Goal: Communication & Community: Share content

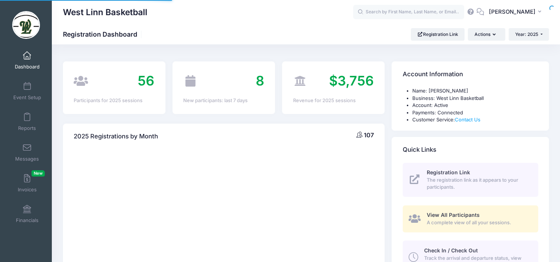
select select
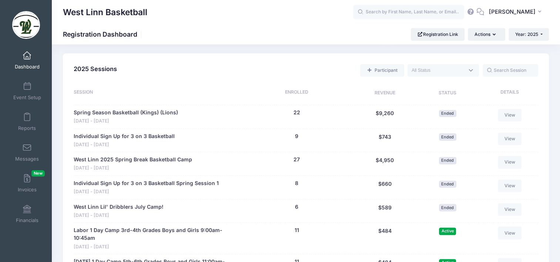
scroll to position [222, 0]
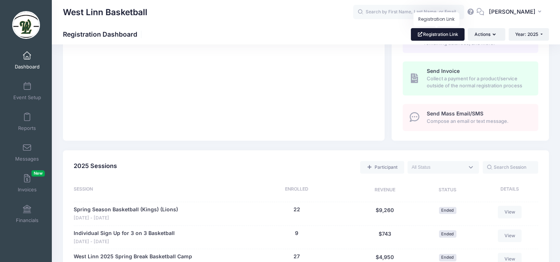
click at [444, 33] on link "Registration Link" at bounding box center [438, 34] width 54 height 13
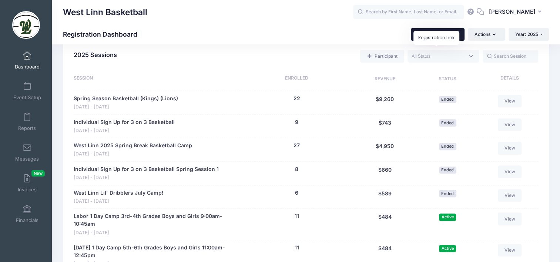
scroll to position [370, 0]
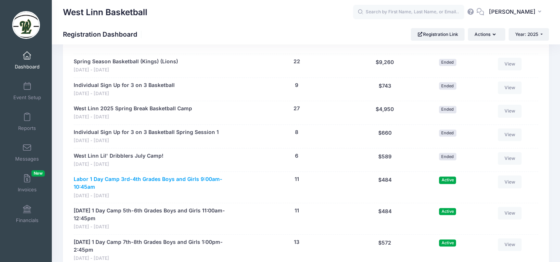
click at [172, 180] on link "Labor 1 Day Camp 3rd-4th Grades Boys and Girls 9:00am-10:45am" at bounding box center [156, 183] width 164 height 16
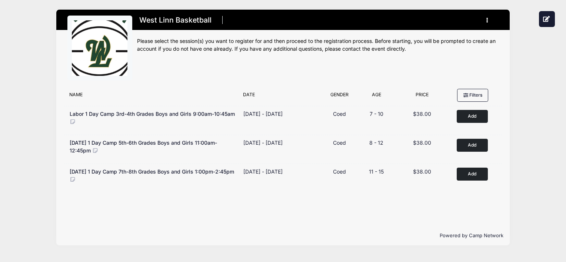
click at [19, 40] on div "West Linn Basketball Register My Profile My Events Settings Announcements" at bounding box center [282, 127] width 543 height 255
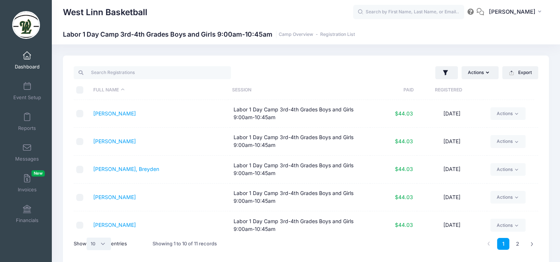
click at [101, 244] on select "All 10 25 50" at bounding box center [99, 244] width 24 height 13
select select "25"
click at [88, 238] on select "All 10 25 50" at bounding box center [99, 244] width 24 height 13
click at [78, 89] on input "\a \a \a \a" at bounding box center [79, 89] width 7 height 7
checkbox input "true"
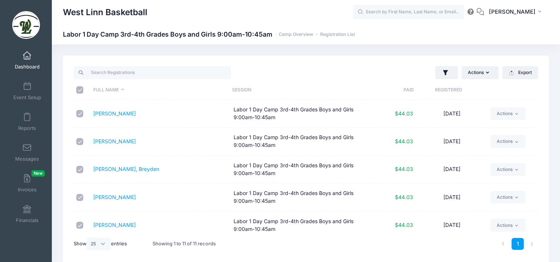
checkbox input "true"
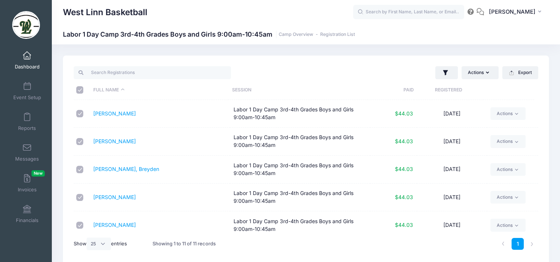
checkbox input "true"
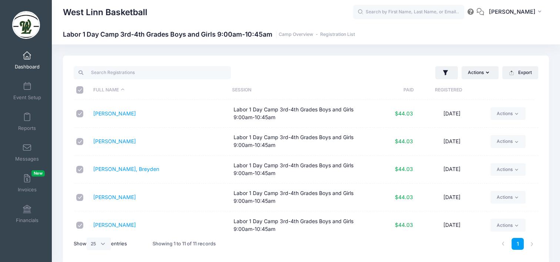
checkbox input "true"
click at [472, 70] on button "Actions" at bounding box center [480, 72] width 37 height 13
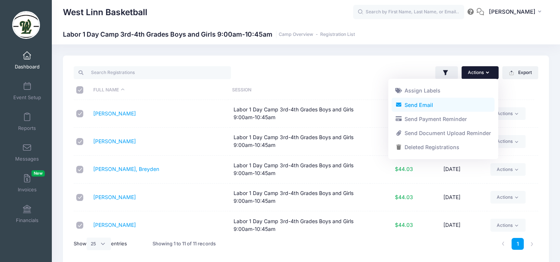
click at [450, 107] on link "Send Email" at bounding box center [443, 105] width 103 height 14
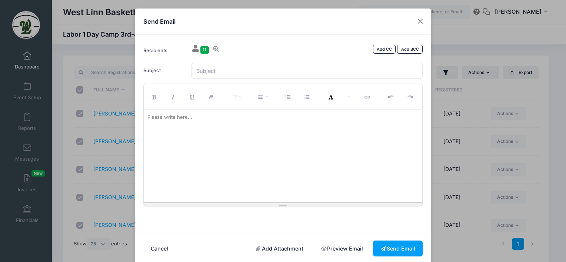
click at [192, 121] on div "Please write here..." at bounding box center [170, 117] width 52 height 15
drag, startPoint x: 187, startPoint y: 117, endPoint x: 168, endPoint y: 118, distance: 18.2
click at [168, 118] on div "Please write here..." at bounding box center [170, 117] width 52 height 15
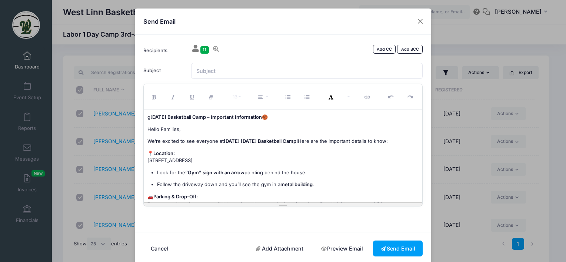
drag, startPoint x: 150, startPoint y: 115, endPoint x: 277, endPoint y: 117, distance: 127.0
click at [277, 117] on p "g Labor Day Basketball Camp – Important Information 🏀" at bounding box center [282, 117] width 271 height 7
copy p "Labor Day Basketball Camp – Important Information 🏀"
click at [220, 73] on input "Subject" at bounding box center [307, 71] width 232 height 16
paste input "Labor Day Basketball Camp – Important Information 🏀"
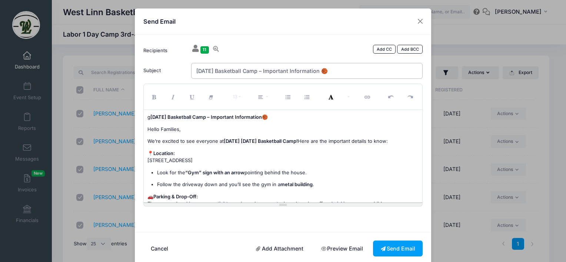
type input "Labor Day Basketball Camp – Important Information 🏀"
drag, startPoint x: 284, startPoint y: 114, endPoint x: 153, endPoint y: 119, distance: 131.5
click at [153, 119] on p "g Labor Day Basketball Camp – Important Information 🏀" at bounding box center [282, 117] width 271 height 7
click at [147, 130] on p "Hello Families," at bounding box center [282, 129] width 271 height 7
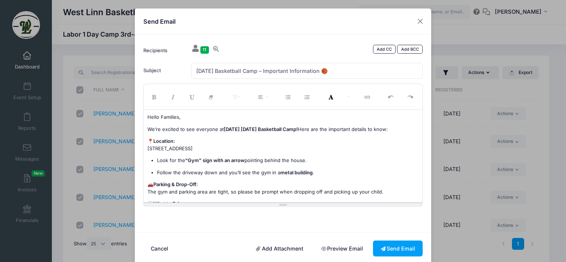
click at [183, 140] on p "📍 Location: 470 Twilight Trail, West Linn" at bounding box center [282, 145] width 271 height 14
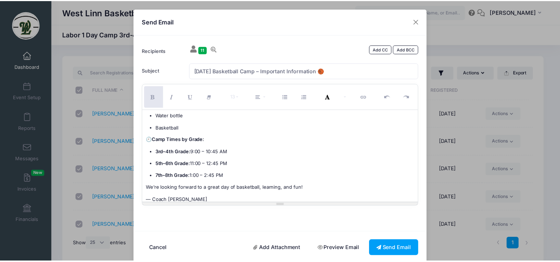
scroll to position [121, 0]
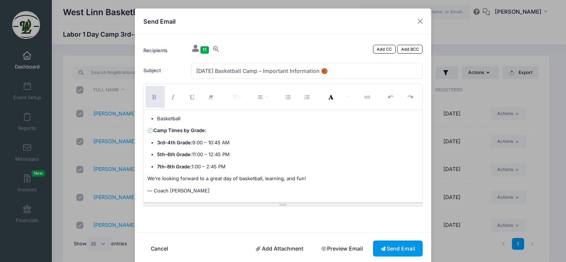
click at [388, 250] on button "Send Email" at bounding box center [398, 249] width 50 height 16
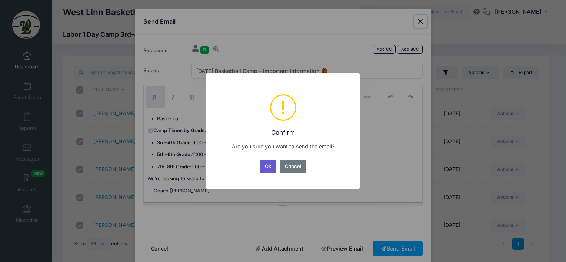
click at [264, 167] on button "Ok" at bounding box center [268, 166] width 17 height 13
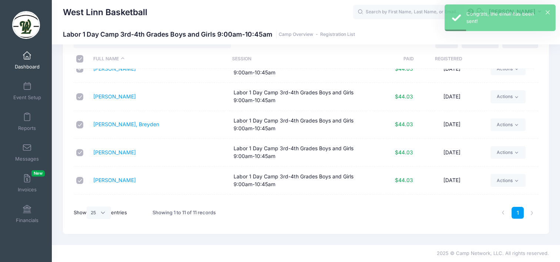
scroll to position [0, 0]
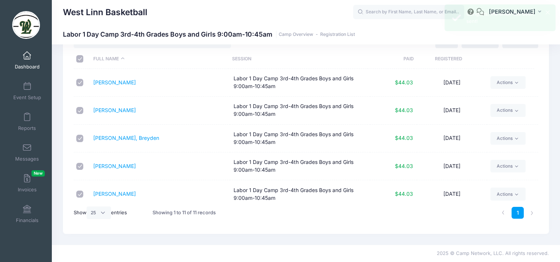
click at [78, 57] on input "\a \a \a \a" at bounding box center [79, 58] width 7 height 7
checkbox input "false"
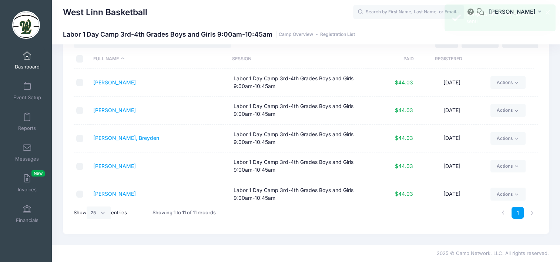
checkbox input "false"
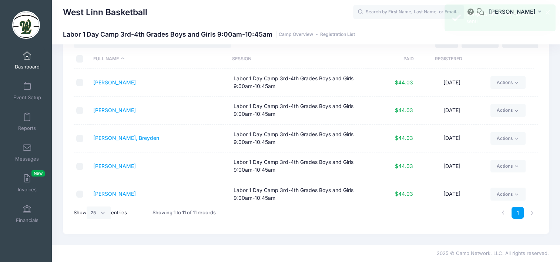
checkbox input "false"
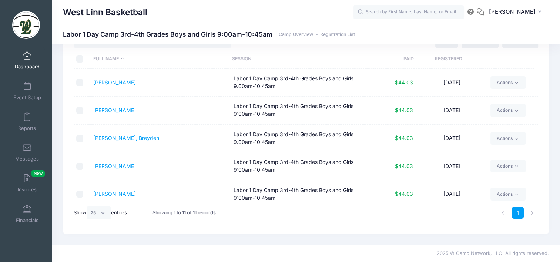
click at [27, 56] on span at bounding box center [27, 56] width 0 height 8
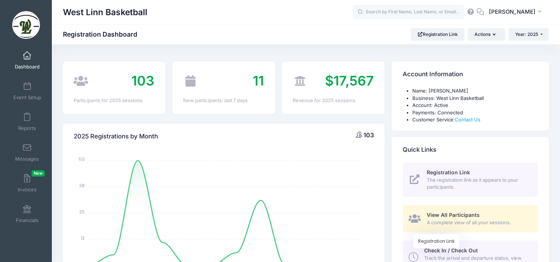
select select
click at [529, 31] on span "Year: 2025" at bounding box center [526, 34] width 23 height 6
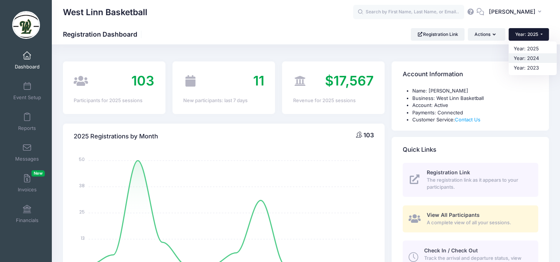
click at [524, 60] on link "Year: 2024" at bounding box center [533, 58] width 48 height 10
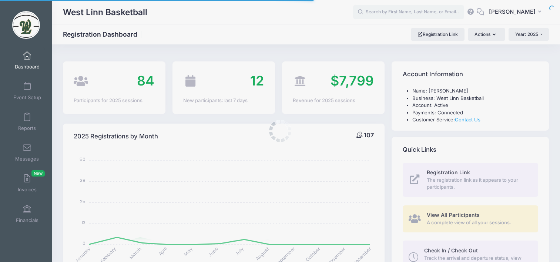
select select
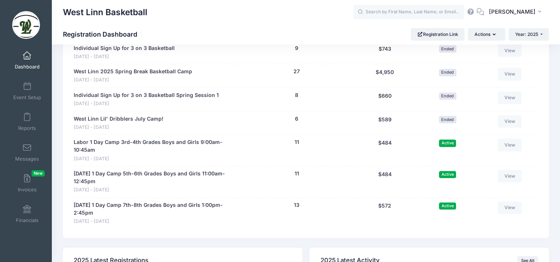
scroll to position [444, 0]
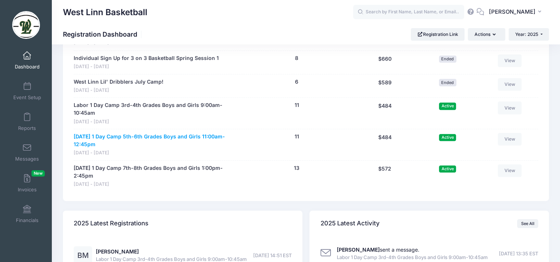
click at [205, 135] on link "[DATE] 1 Day Camp 5th-6th Grades Boys and Girls 11:00am-12:45pm" at bounding box center [156, 141] width 164 height 16
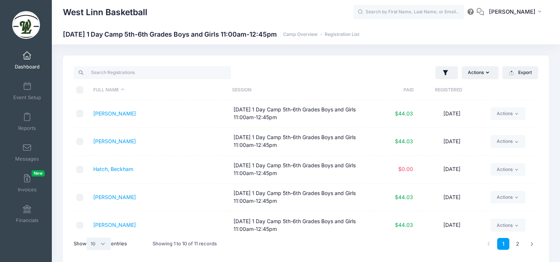
click at [93, 244] on select "All 10 25 50" at bounding box center [99, 244] width 24 height 13
select select "25"
click at [88, 238] on select "All 10 25 50" at bounding box center [99, 244] width 24 height 13
click at [79, 90] on input "\a \a \a \a" at bounding box center [79, 89] width 7 height 7
checkbox input "true"
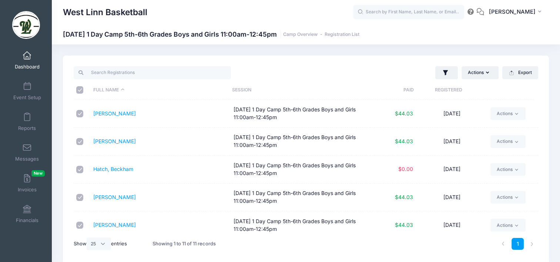
checkbox input "true"
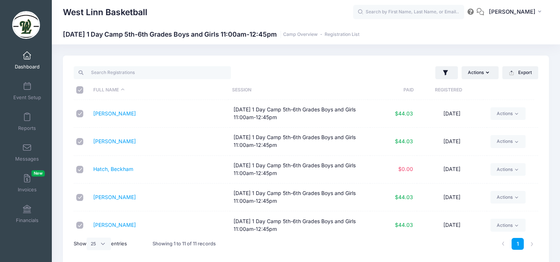
checkbox input "true"
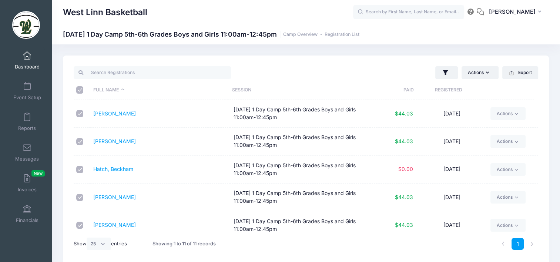
checkbox input "true"
click at [479, 73] on button "Actions" at bounding box center [480, 72] width 37 height 13
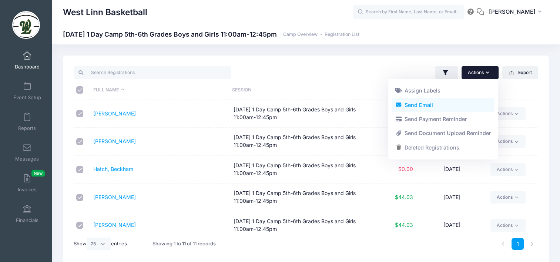
click at [458, 108] on link "Send Email" at bounding box center [443, 105] width 103 height 14
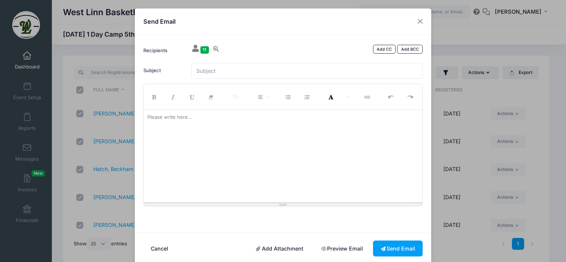
click at [187, 117] on div "Please write here..." at bounding box center [170, 117] width 52 height 15
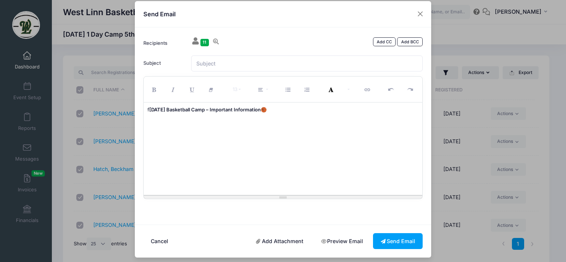
scroll to position [11, 0]
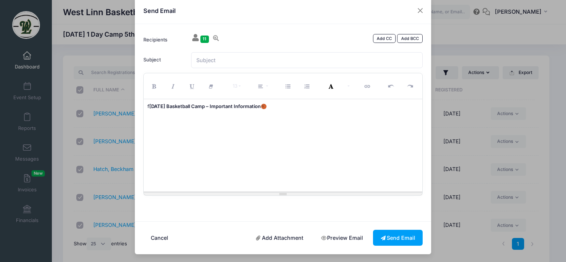
click at [156, 123] on div "f Labor Day Basketball Camp – Important Information 🏀" at bounding box center [283, 145] width 279 height 93
click at [286, 107] on p "f Labor Day Basketball Camp – Important Information 🏀" at bounding box center [282, 106] width 271 height 7
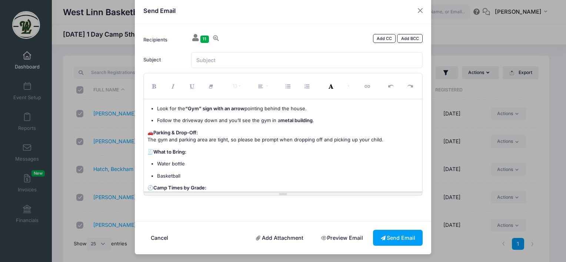
scroll to position [0, 0]
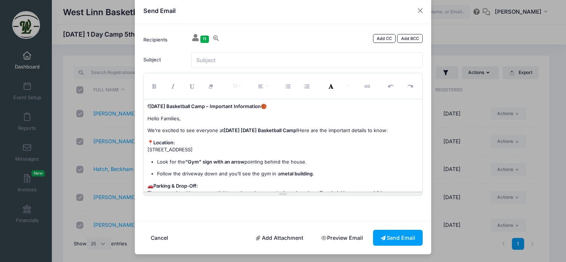
click at [149, 107] on span "[DATE] Basketball Camp – Important Information" at bounding box center [204, 106] width 111 height 6
drag, startPoint x: 277, startPoint y: 107, endPoint x: 145, endPoint y: 107, distance: 131.4
click at [147, 107] on p "Labor Day Basketball Camp – Important Information 🏀" at bounding box center [282, 106] width 271 height 7
copy p "Labor Day Basketball Camp – Important Information 🏀"
click at [223, 61] on input "Subject" at bounding box center [307, 60] width 232 height 16
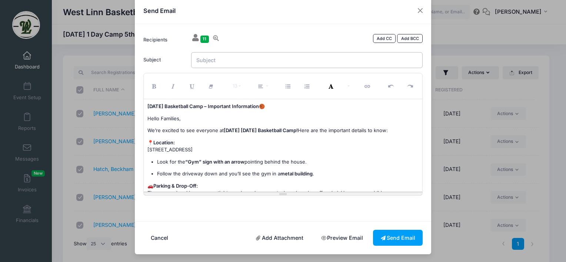
paste input "[DATE] Basketball Camp – Important Information 🏀"
type input "[DATE] Basketball Camp – Important Information 🏀"
click at [281, 106] on p "Labor Day Basketball Camp – Important Information 🏀" at bounding box center [282, 106] width 271 height 7
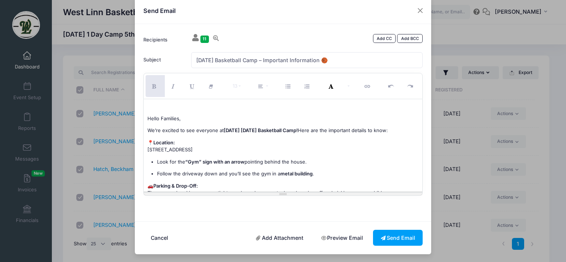
click at [147, 117] on p "Hello Families," at bounding box center [282, 118] width 271 height 7
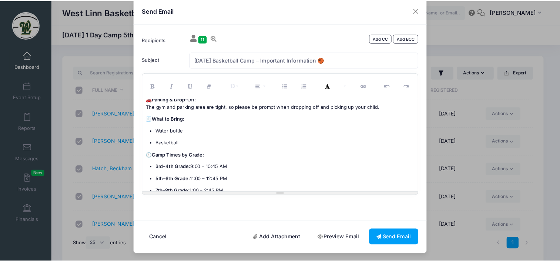
scroll to position [110, 0]
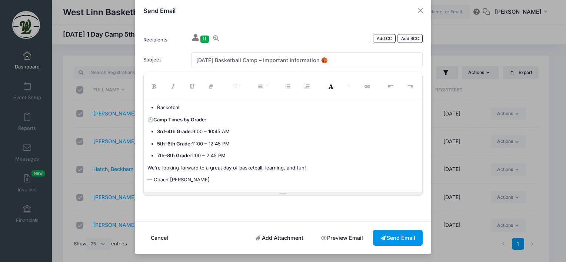
click at [394, 237] on button "Send Email" at bounding box center [398, 238] width 50 height 16
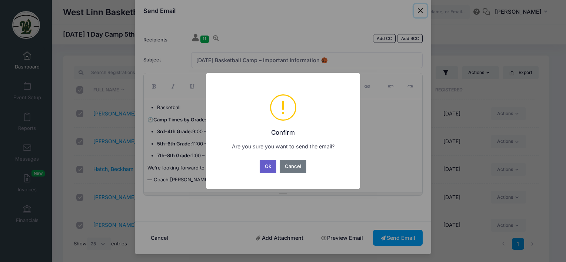
click at [267, 170] on button "Ok" at bounding box center [268, 166] width 17 height 13
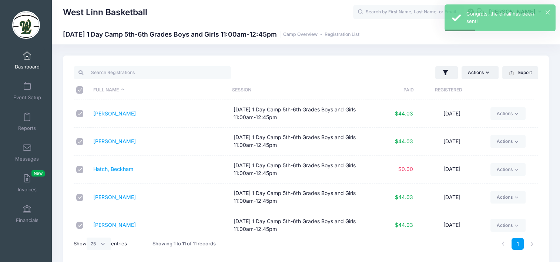
click at [27, 55] on span at bounding box center [27, 56] width 0 height 8
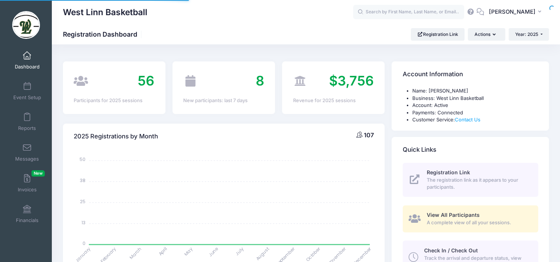
select select
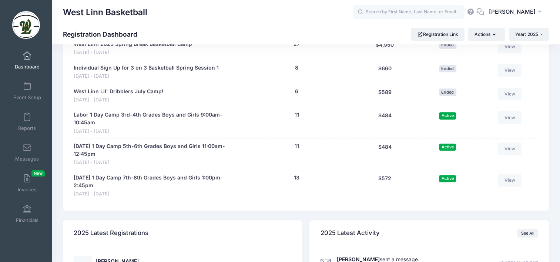
scroll to position [444, 0]
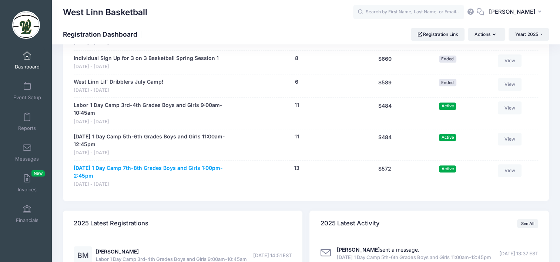
click at [194, 170] on link "[DATE] 1 Day Camp 7th-8th Grades Boys and Girls 1:00pm-2:45pm" at bounding box center [156, 172] width 164 height 16
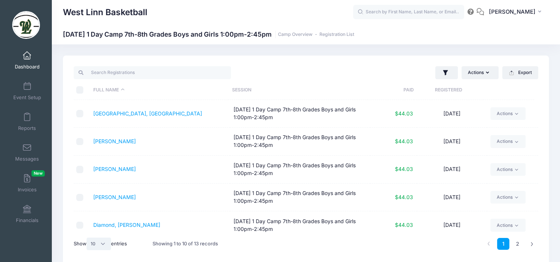
click at [94, 244] on select "All 10 25 50" at bounding box center [99, 244] width 24 height 13
select select "25"
click at [88, 238] on select "All 10 25 50" at bounding box center [99, 244] width 24 height 13
click at [78, 91] on input "\a \a \a \a" at bounding box center [79, 89] width 7 height 7
checkbox input "true"
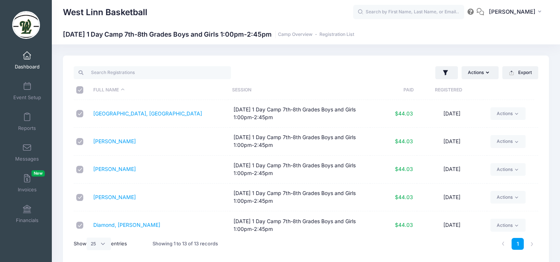
checkbox input "true"
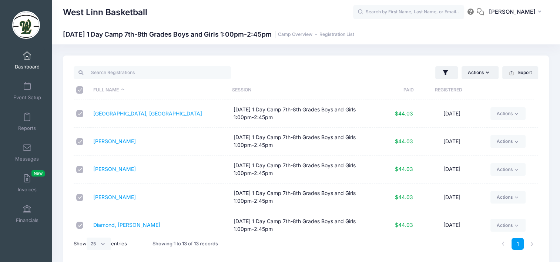
checkbox input "true"
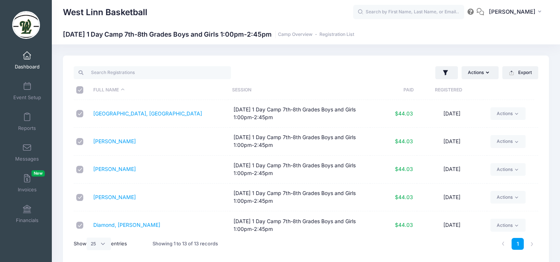
checkbox input "true"
click at [475, 73] on button "Actions" at bounding box center [480, 72] width 37 height 13
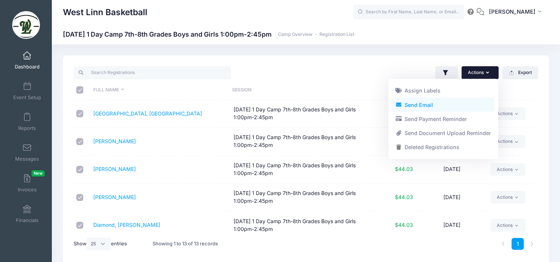
click at [446, 107] on link "Send Email" at bounding box center [443, 105] width 103 height 14
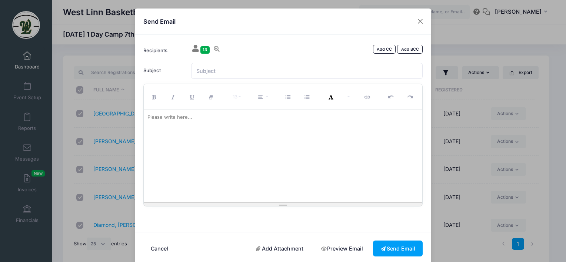
click at [172, 119] on div "Please write here..." at bounding box center [170, 117] width 52 height 15
drag, startPoint x: 172, startPoint y: 119, endPoint x: 157, endPoint y: 115, distance: 16.1
click at [157, 115] on div "Please write here..." at bounding box center [170, 117] width 52 height 15
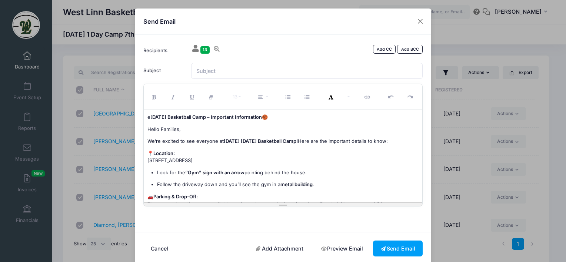
drag, startPoint x: 148, startPoint y: 116, endPoint x: 276, endPoint y: 116, distance: 127.4
click at [276, 116] on p "e [DATE] Basketball Camp – Important Information 🏀" at bounding box center [282, 117] width 271 height 7
copy p "[DATE] Basketball Camp – Important Information 🏀"
click at [229, 73] on input "Subject" at bounding box center [307, 71] width 232 height 16
paste input "[DATE] Basketball Camp – Important Information 🏀"
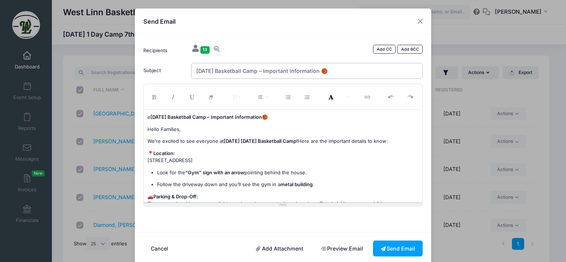
type input "[DATE] Basketball Camp – Important Information 🏀"
drag, startPoint x: 278, startPoint y: 117, endPoint x: 147, endPoint y: 118, distance: 131.8
click at [147, 118] on p "e Labor Day Basketball Camp – Important Information 🏀" at bounding box center [282, 117] width 271 height 7
click at [145, 129] on div "Hello Families, We’re excited to see everyone at tomorrow’s Labor Day Basketbal…" at bounding box center [283, 156] width 279 height 93
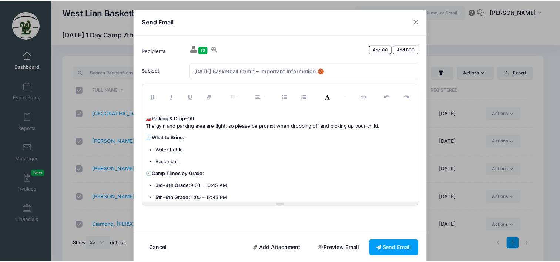
scroll to position [110, 0]
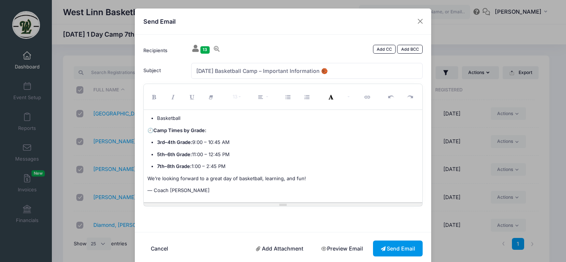
click at [405, 250] on button "Send Email" at bounding box center [398, 249] width 50 height 16
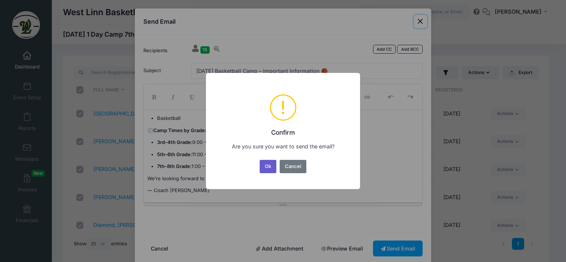
click at [265, 164] on button "Ok" at bounding box center [268, 166] width 17 height 13
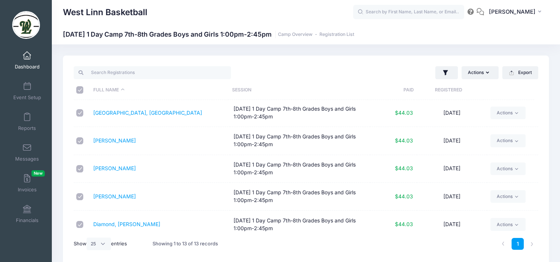
scroll to position [0, 0]
click at [27, 54] on span at bounding box center [27, 56] width 0 height 8
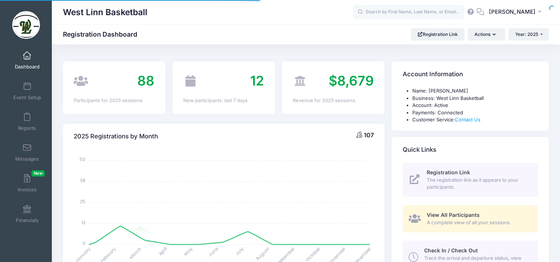
select select
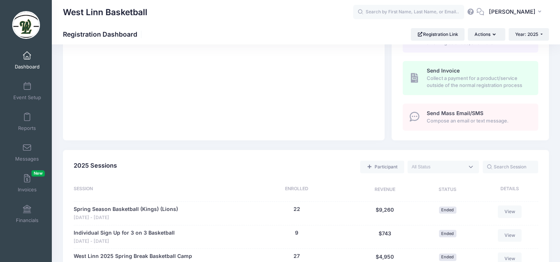
scroll to position [222, 0]
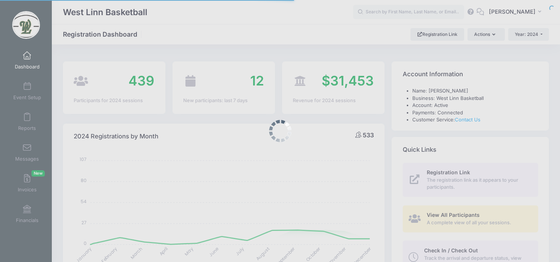
select select
